Goal: Find specific page/section: Find specific page/section

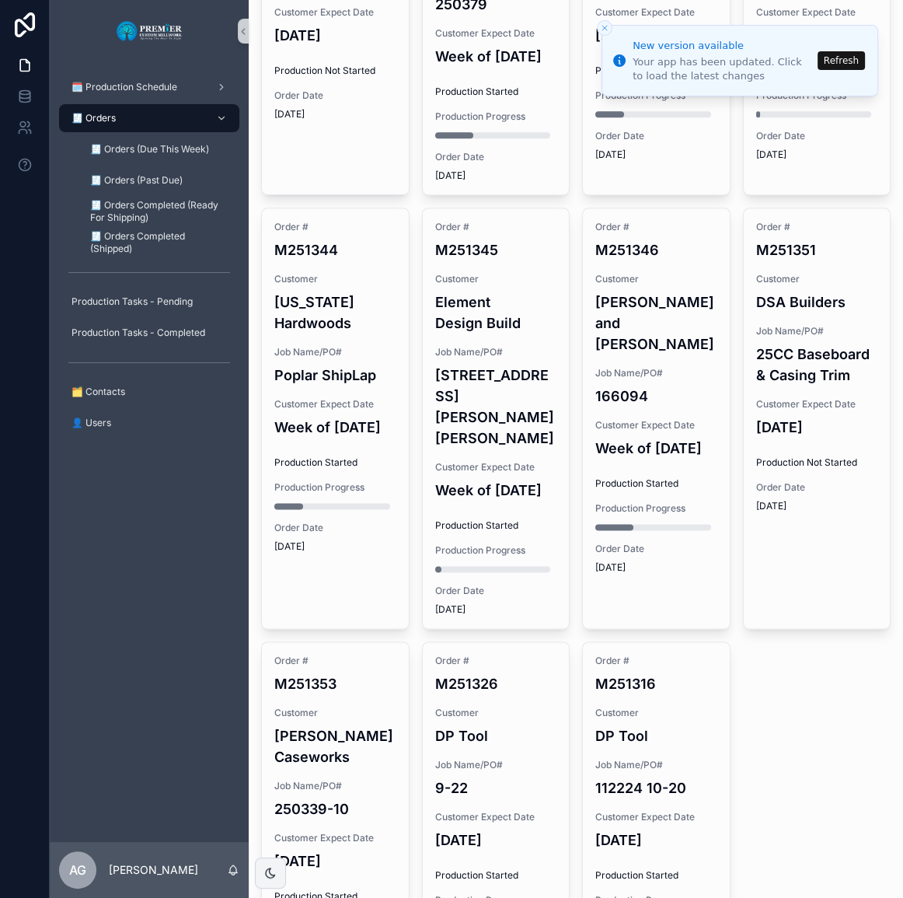
scroll to position [1555, 0]
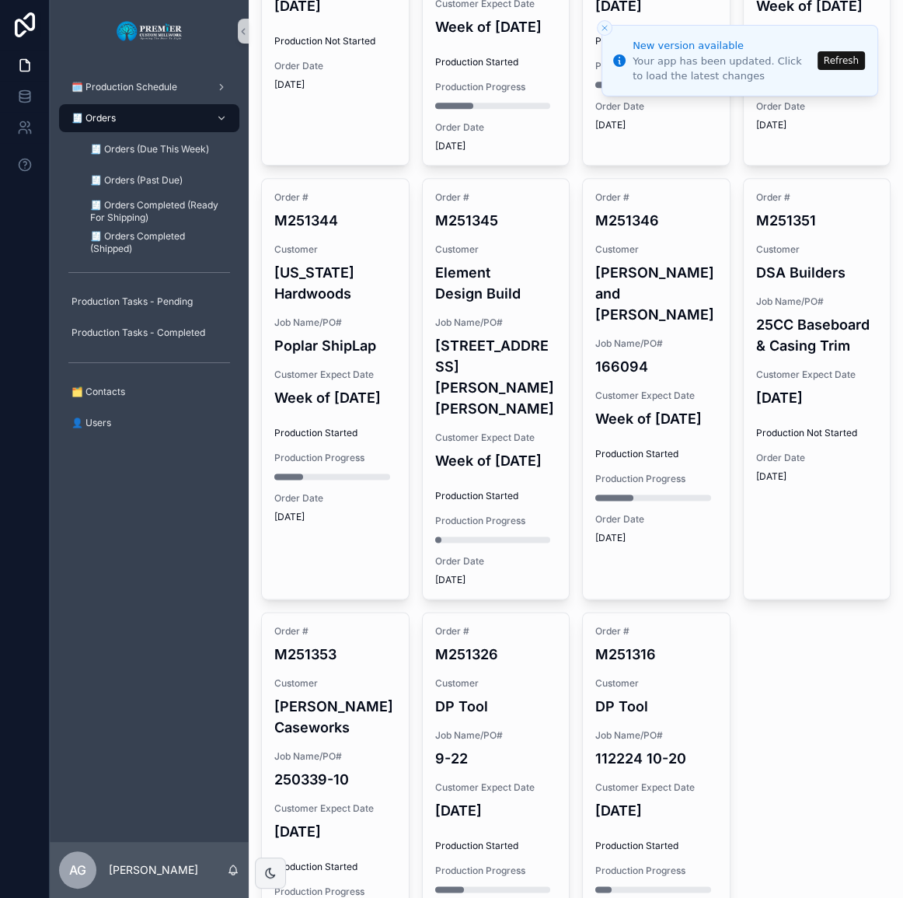
click at [850, 56] on button "Refresh" at bounding box center [841, 60] width 47 height 19
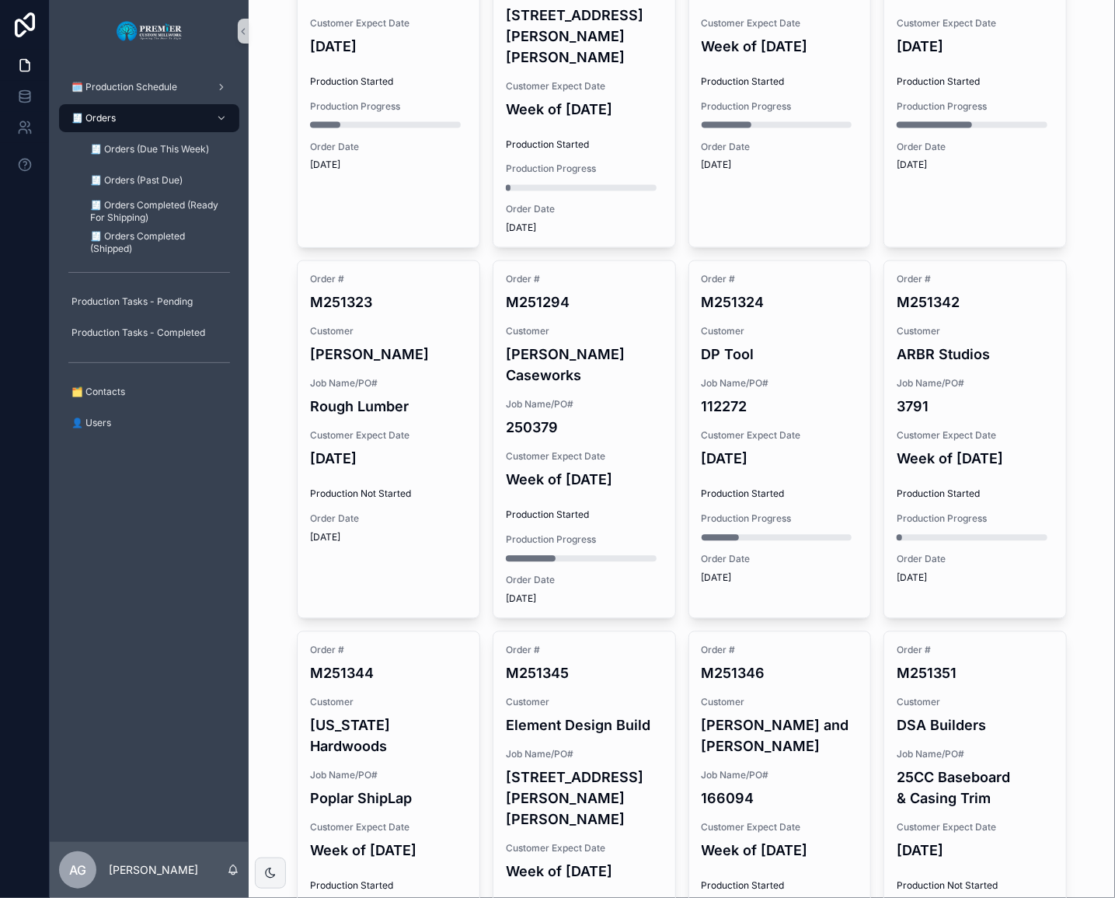
scroll to position [1402, 0]
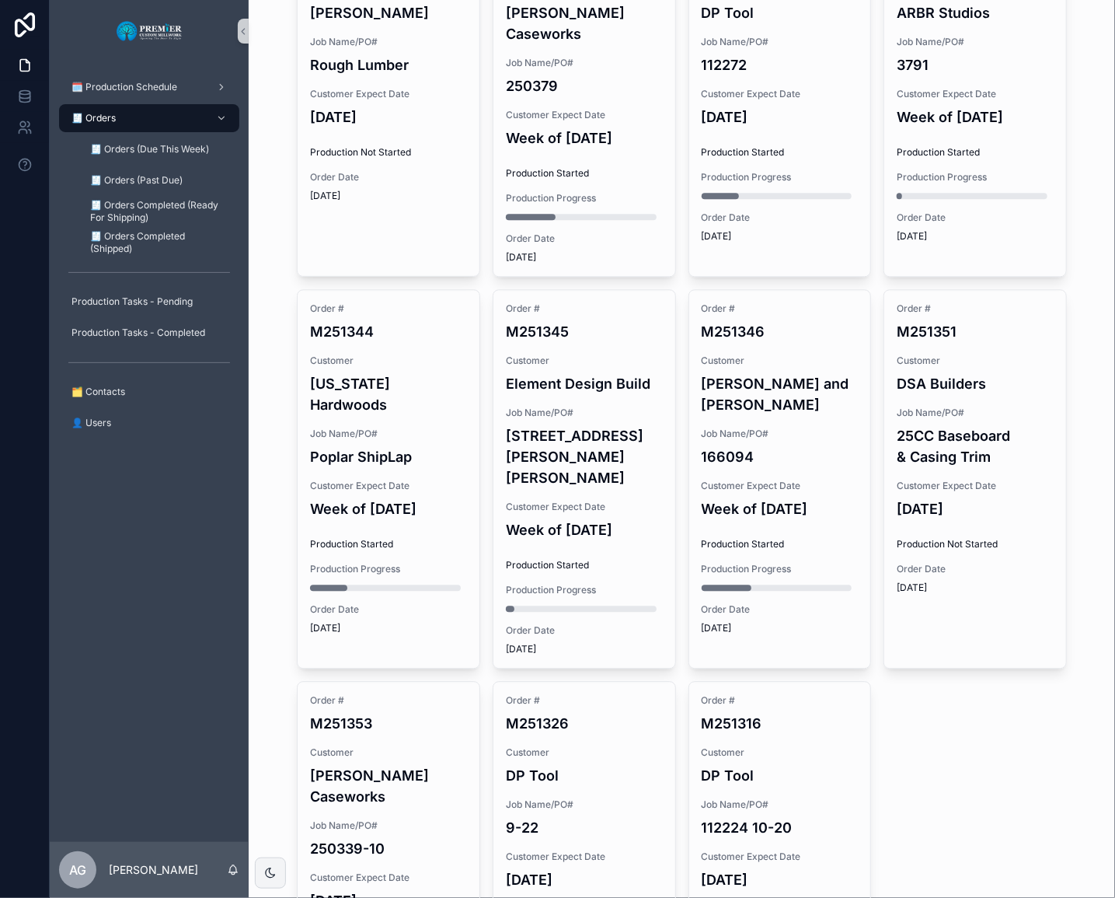
click at [833, 765] on h4 "DP Tool" at bounding box center [780, 775] width 157 height 21
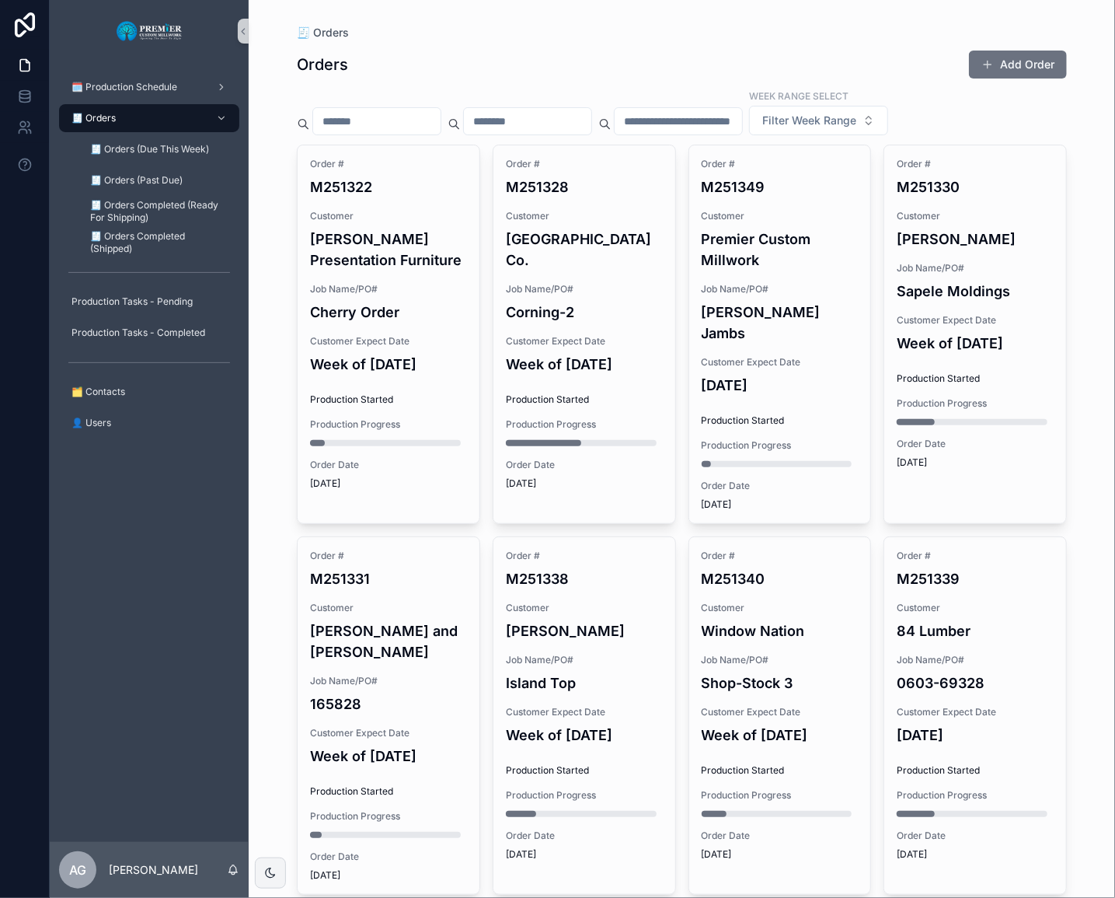
scroll to position [636, 0]
